Goal: Task Accomplishment & Management: Manage account settings

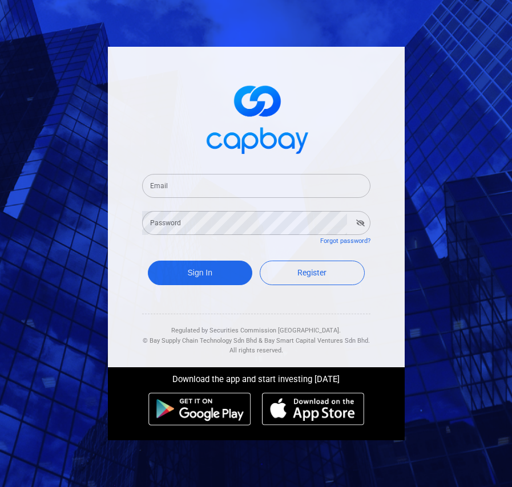
click at [173, 201] on form "Email Email Password Password Forgot password? Sign In Register" at bounding box center [256, 231] width 228 height 142
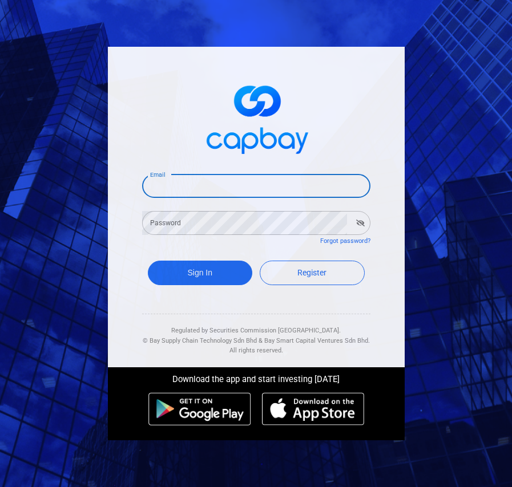
click at [175, 188] on input "Email" at bounding box center [256, 186] width 228 height 24
type input "[EMAIL_ADDRESS][DOMAIN_NAME]"
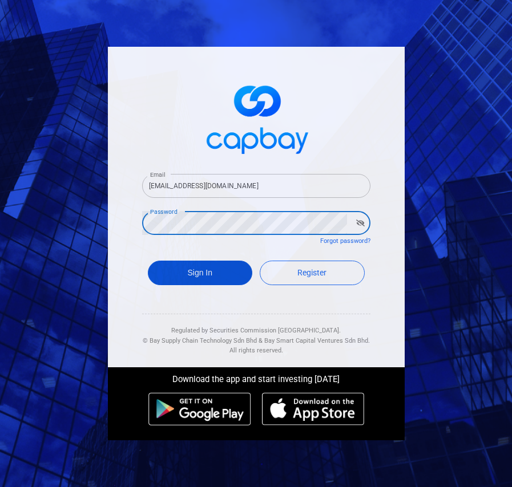
click at [192, 272] on button "Sign In" at bounding box center [200, 273] width 105 height 25
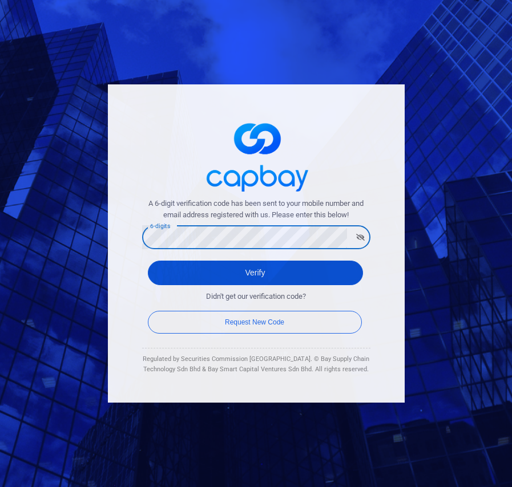
click at [228, 272] on button "Verify" at bounding box center [255, 273] width 215 height 25
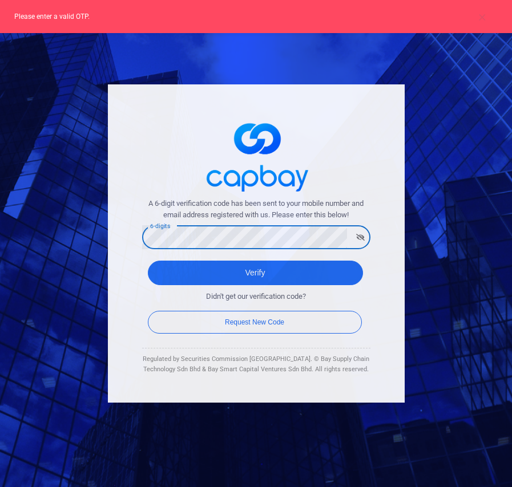
click at [0, 220] on html "A 6-digit verification code has been sent to your mobile number and email addre…" at bounding box center [256, 243] width 512 height 487
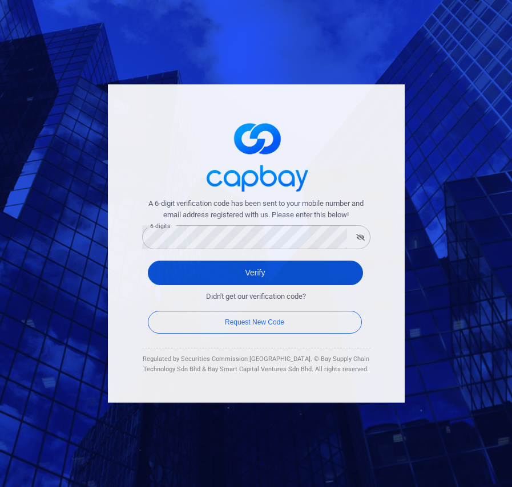
click at [171, 269] on button "Verify" at bounding box center [255, 273] width 215 height 25
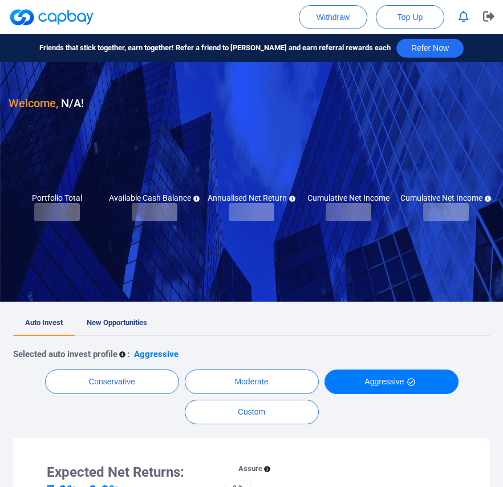
checkbox input "true"
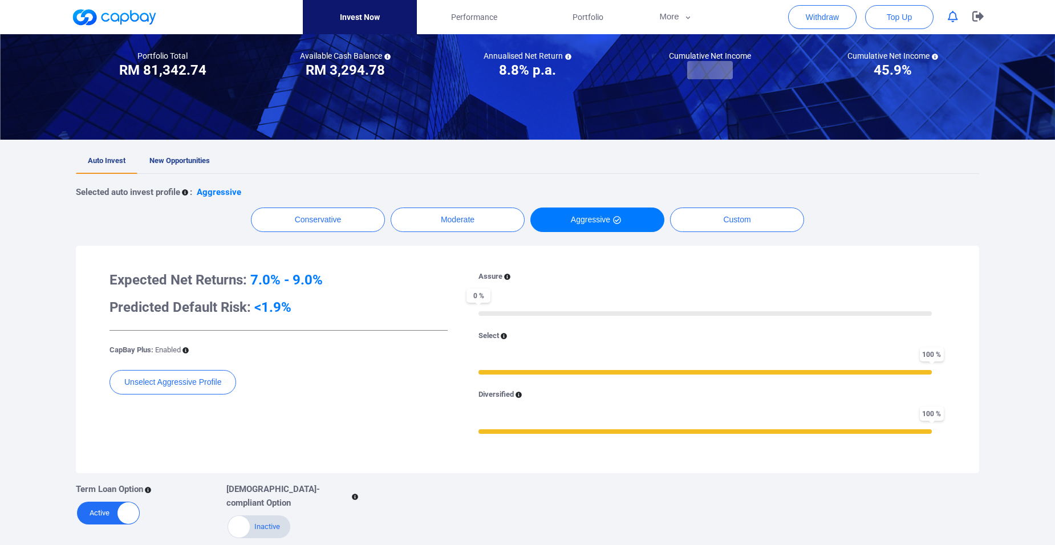
scroll to position [57, 0]
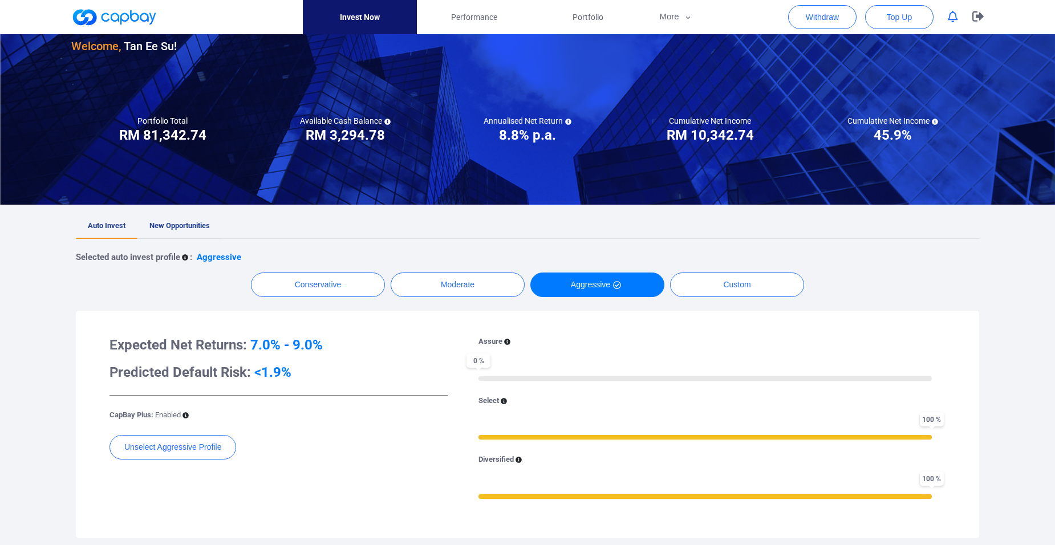
click at [194, 224] on span "New Opportunities" at bounding box center [179, 225] width 60 height 9
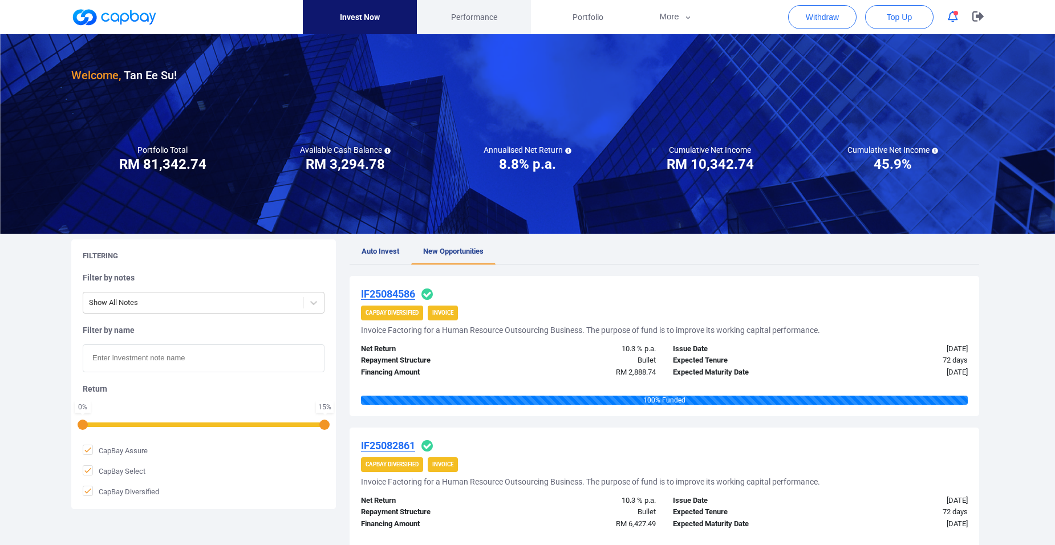
click at [459, 19] on span "Performance" at bounding box center [474, 17] width 46 height 13
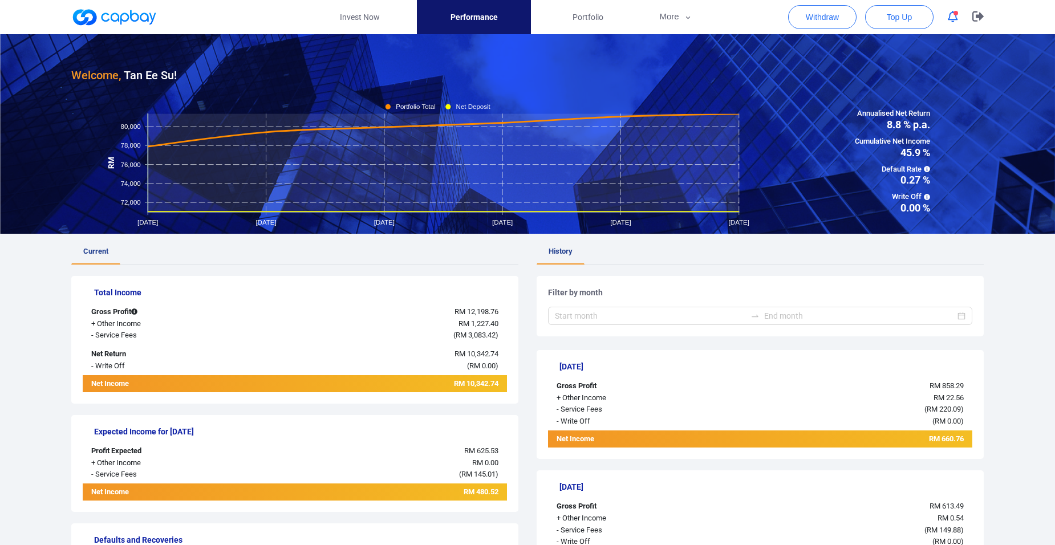
click at [122, 17] on link at bounding box center [114, 17] width 86 height 18
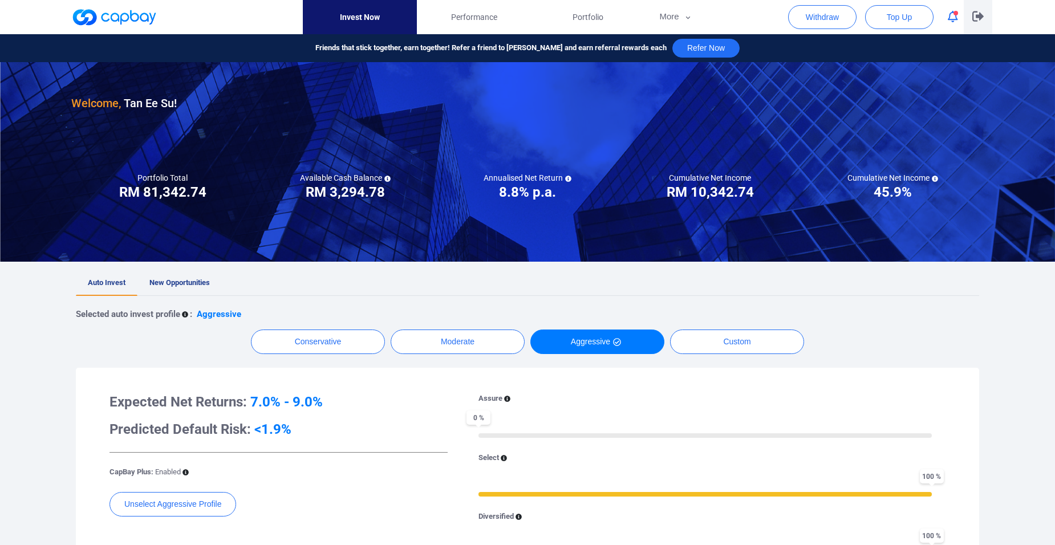
click at [511, 19] on icon "button" at bounding box center [978, 16] width 11 height 11
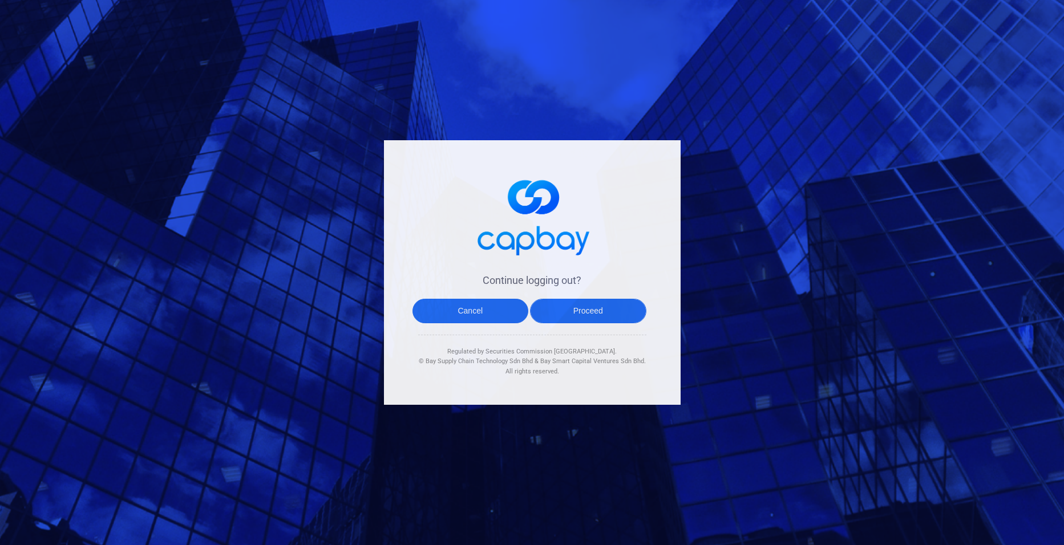
click at [511, 311] on button "Proceed" at bounding box center [588, 311] width 116 height 25
